Goal: Find specific page/section: Find specific page/section

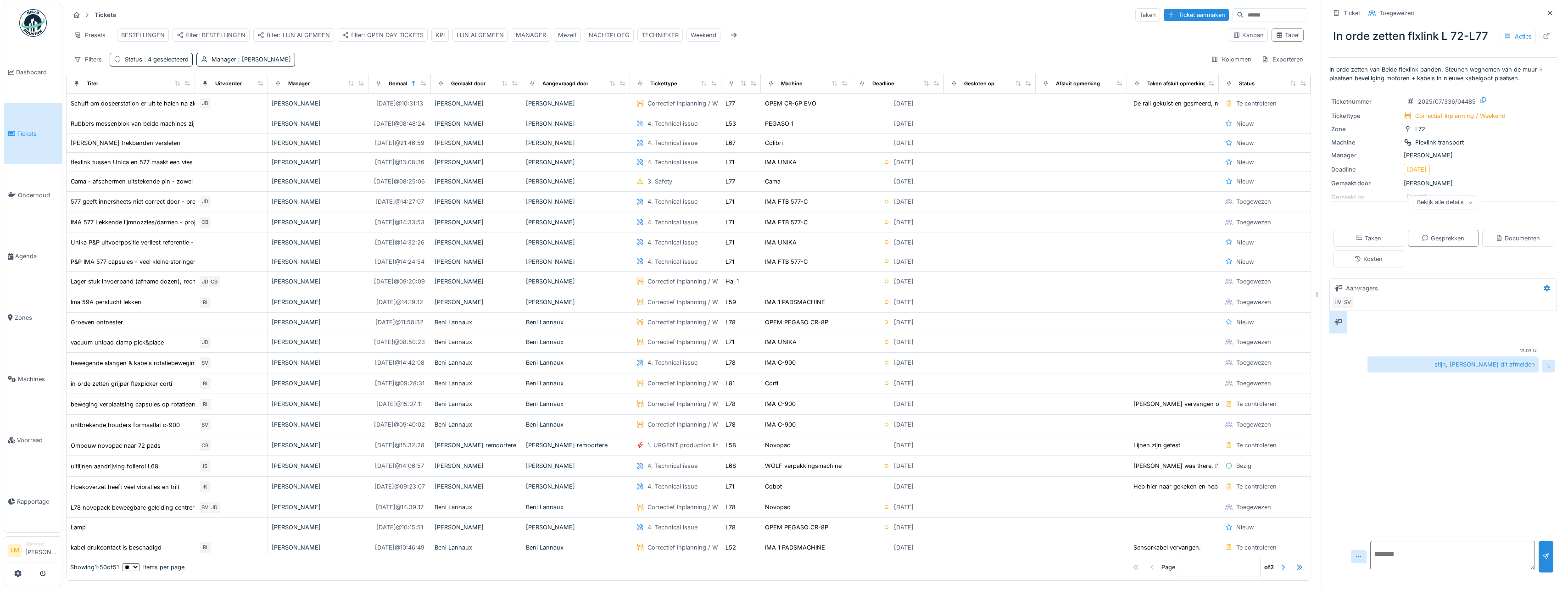
scroll to position [275, 0]
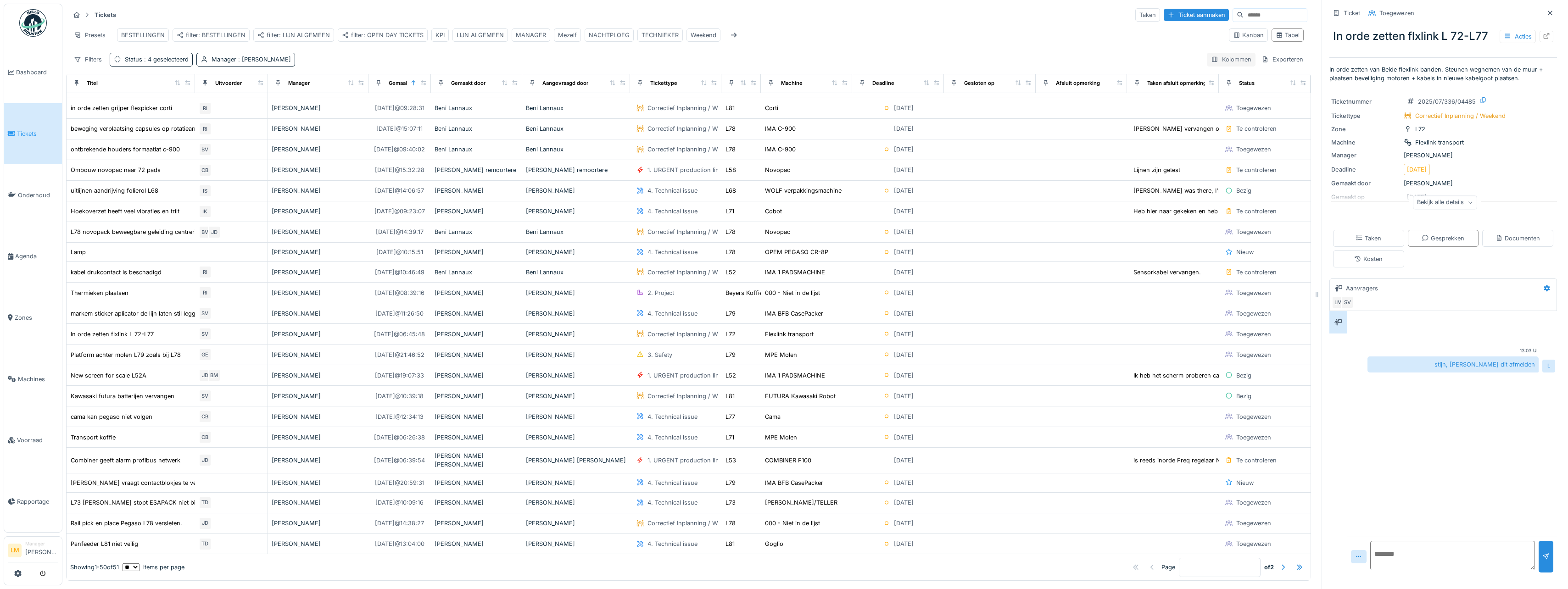
drag, startPoint x: 1538, startPoint y: 11, endPoint x: 1449, endPoint y: 60, distance: 101.6
click at [1543, 11] on div at bounding box center [1550, 13] width 14 height 12
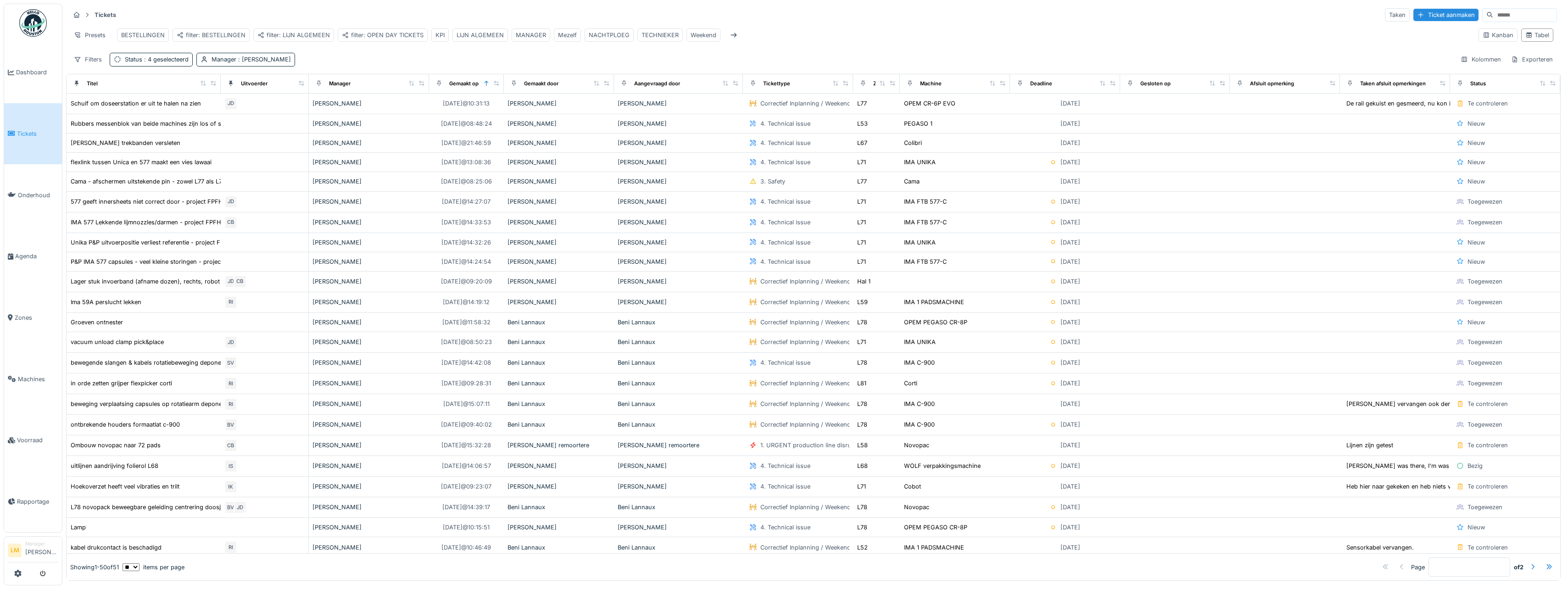
click at [28, 131] on span "Tickets" at bounding box center [38, 134] width 41 height 9
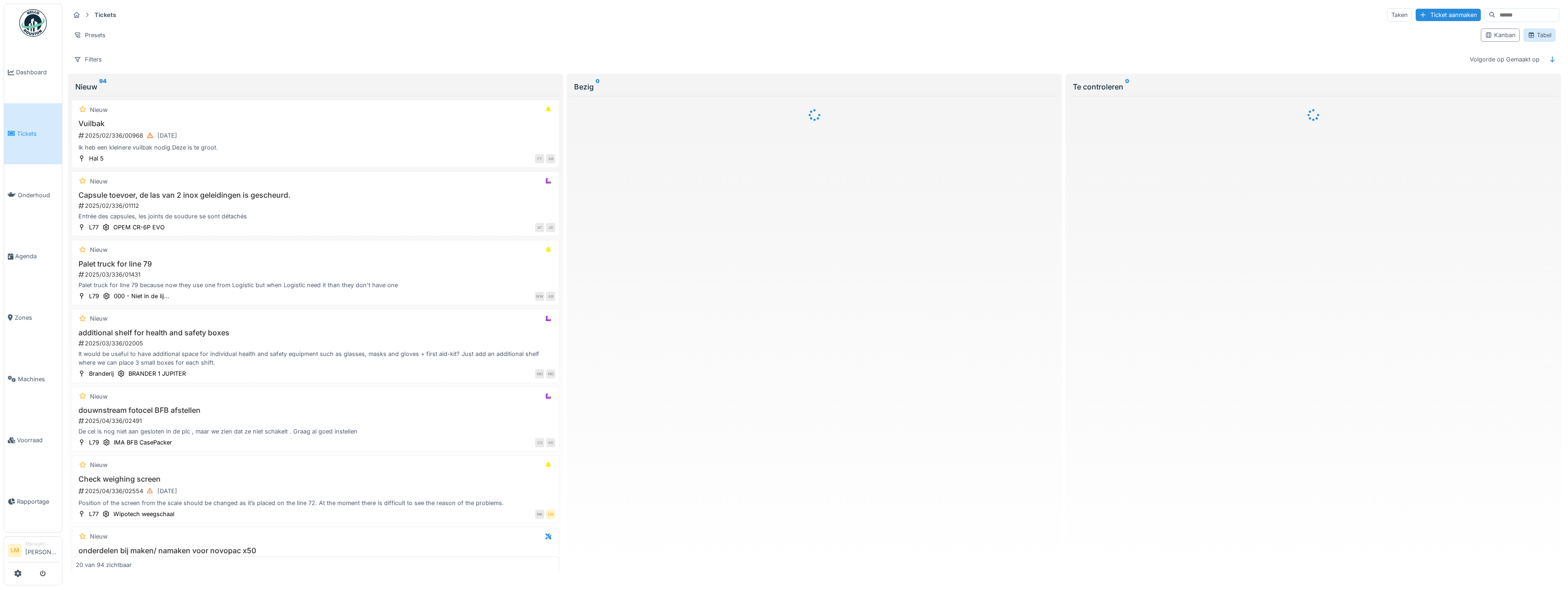
click at [1533, 35] on div "Tabel" at bounding box center [1539, 35] width 24 height 9
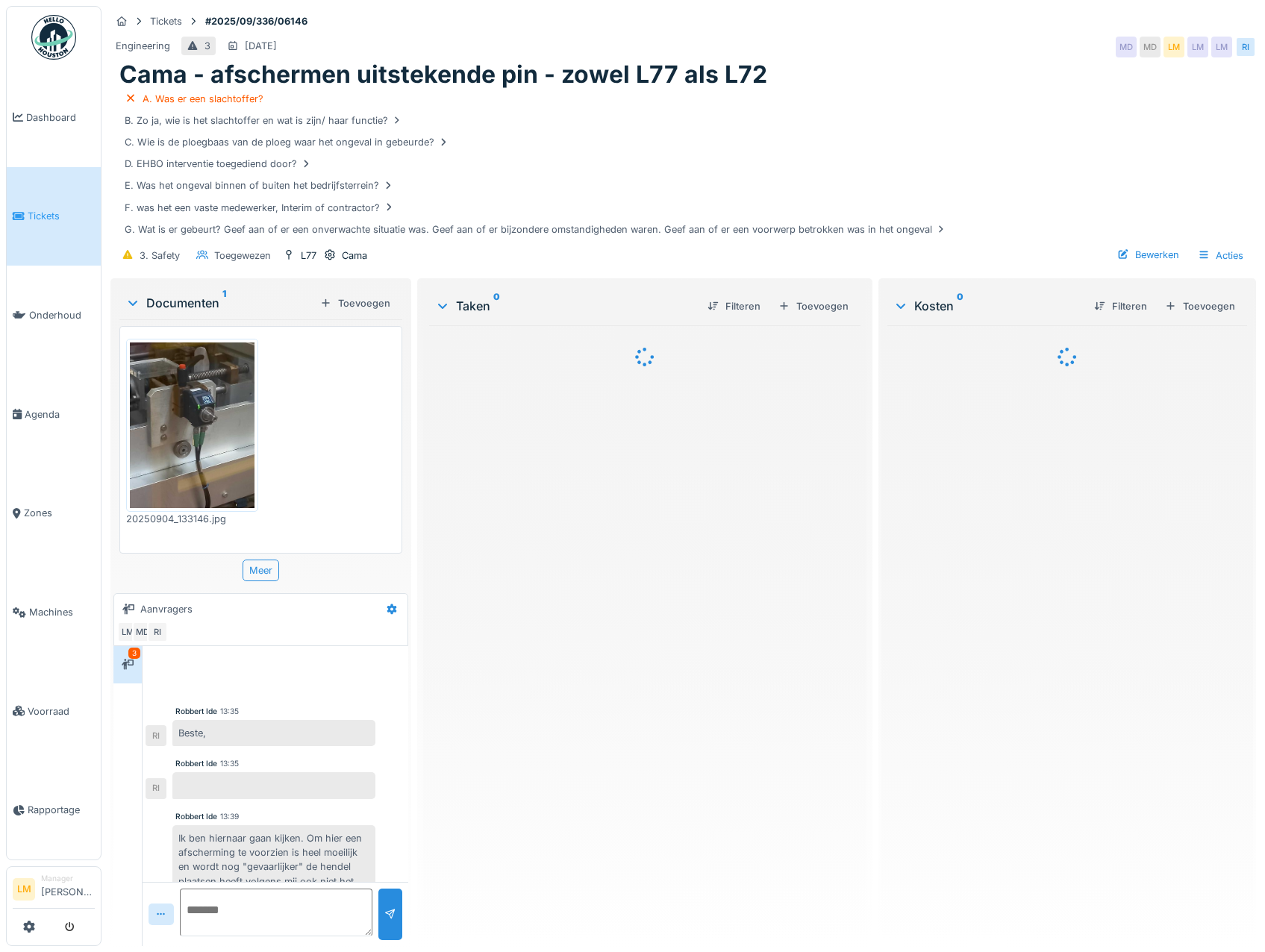
scroll to position [62, 0]
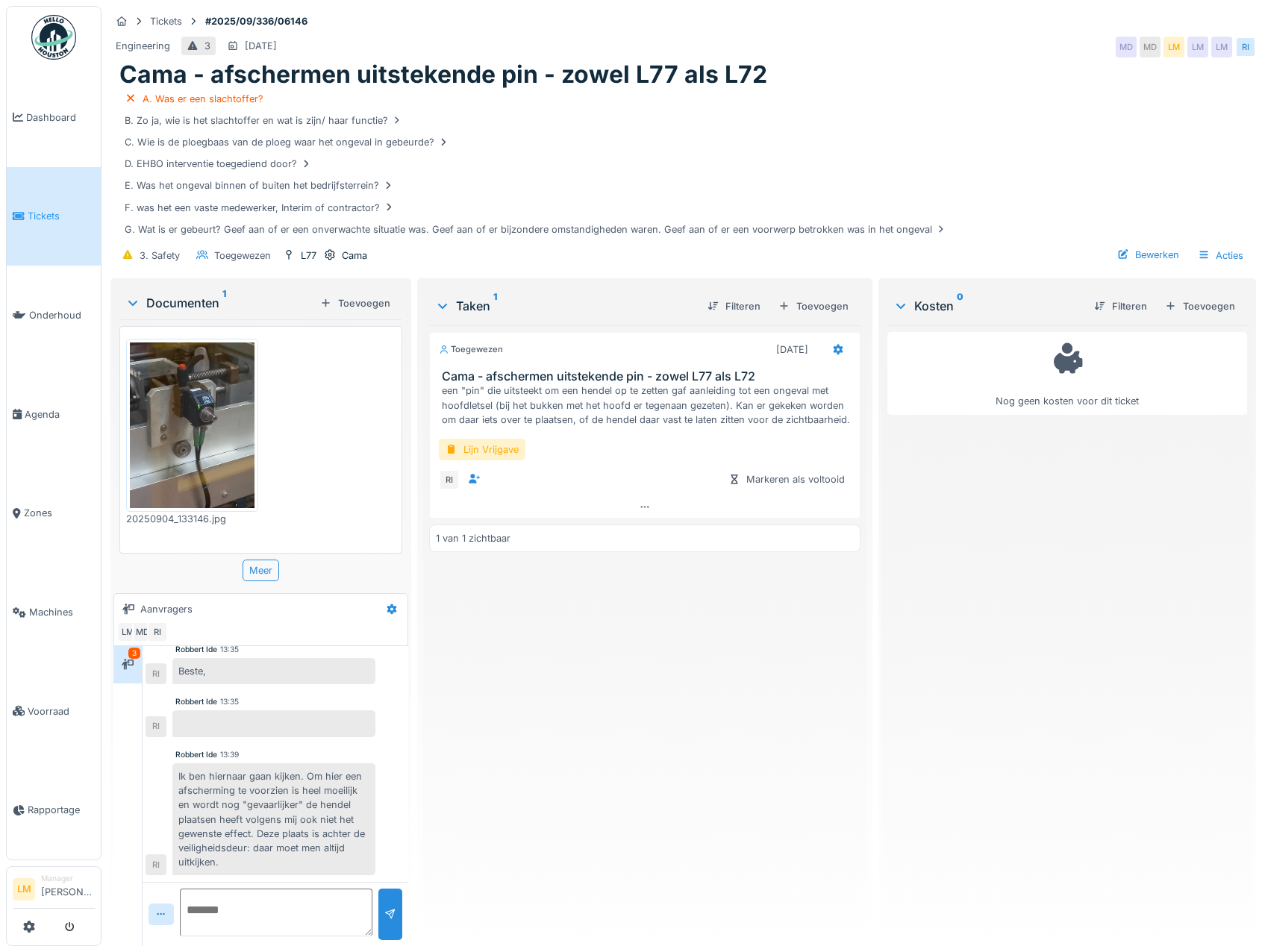
click at [49, 177] on link "Tickets" at bounding box center [53, 217] width 94 height 99
